Goal: Task Accomplishment & Management: Manage account settings

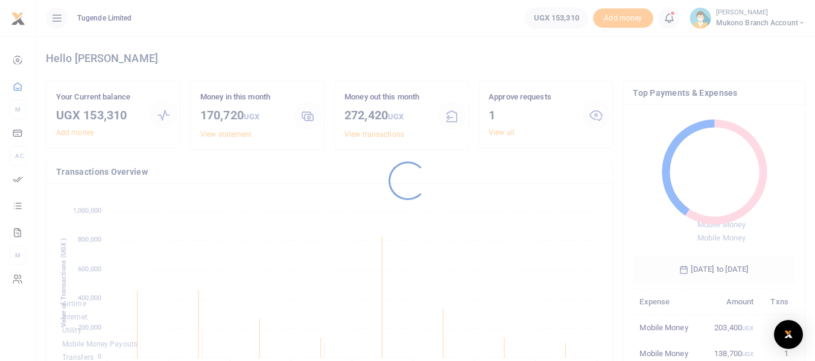
scroll to position [160, 153]
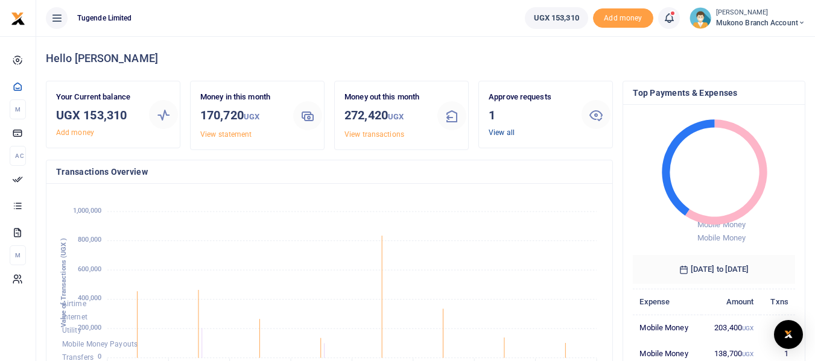
click at [505, 136] on link "View all" at bounding box center [502, 133] width 26 height 8
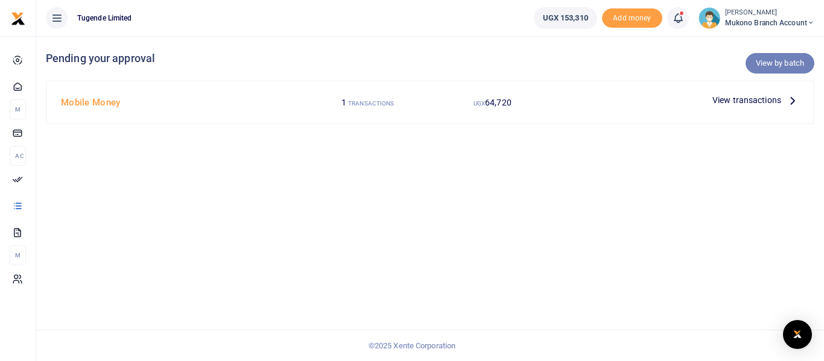
click at [774, 67] on link "View by batch" at bounding box center [780, 63] width 69 height 21
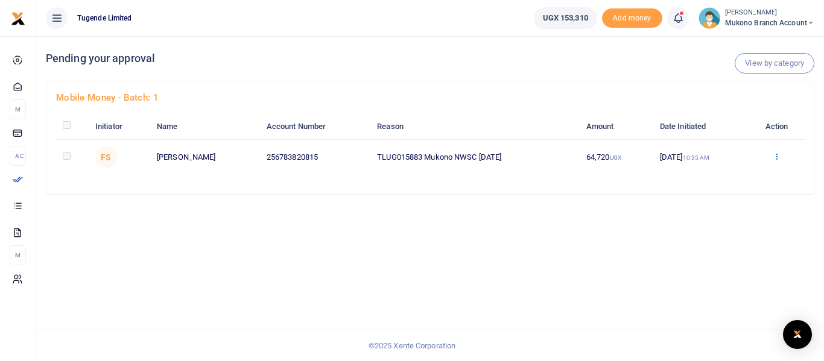
click at [778, 156] on icon at bounding box center [777, 156] width 8 height 8
click at [720, 179] on link "Approve" at bounding box center [734, 176] width 95 height 17
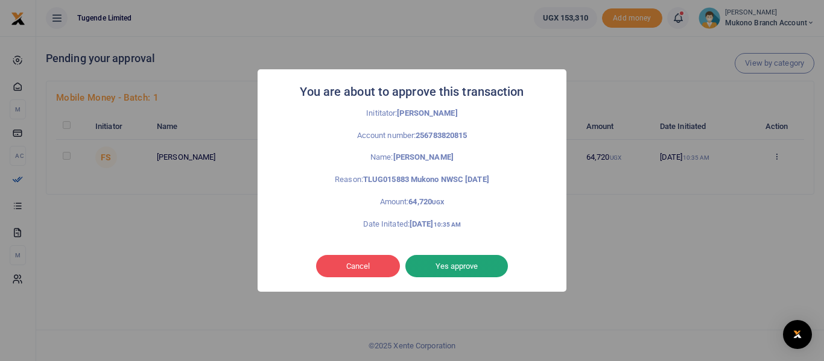
click at [450, 266] on button "Yes approve" at bounding box center [457, 266] width 103 height 23
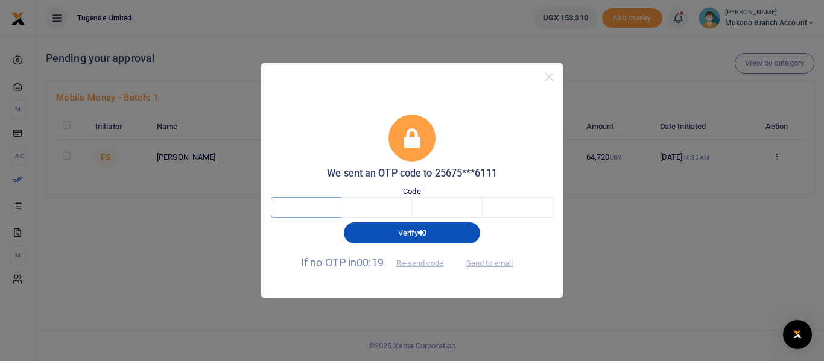
click at [320, 206] on input "text" at bounding box center [306, 207] width 71 height 21
type input "5"
type input "9"
type input "4"
type input "8"
